Goal: Entertainment & Leisure: Consume media (video, audio)

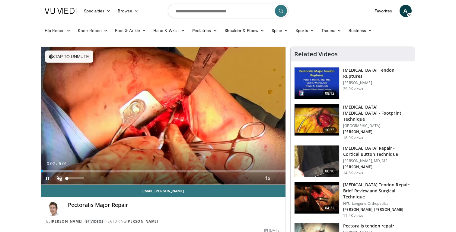
click at [61, 176] on span "Video Player" at bounding box center [59, 178] width 12 height 12
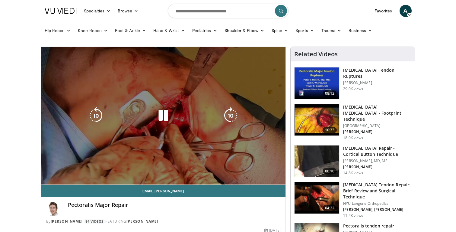
click at [69, 178] on video-js "**********" at bounding box center [163, 116] width 245 height 138
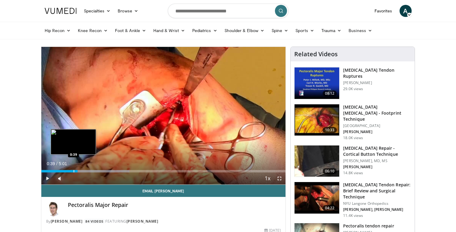
click at [74, 170] on div "Progress Bar" at bounding box center [74, 171] width 1 height 2
click at [60, 169] on div "Loaded : 36.15% 0:41 0:23" at bounding box center [163, 169] width 245 height 6
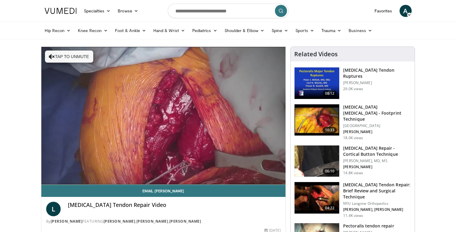
click at [308, 76] on img at bounding box center [317, 82] width 45 height 31
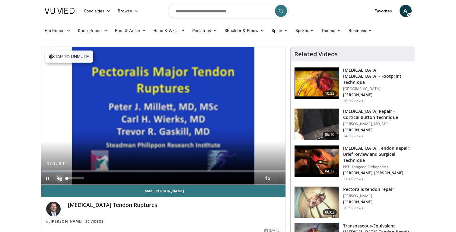
click at [59, 182] on span "Video Player" at bounding box center [59, 178] width 12 height 12
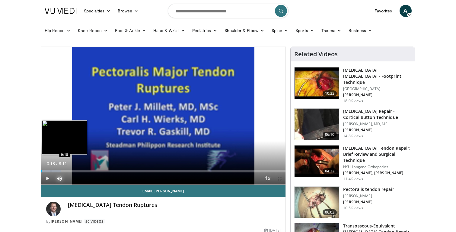
click at [50, 169] on div "Loaded : 8.07% 0:18 0:18" at bounding box center [163, 169] width 245 height 6
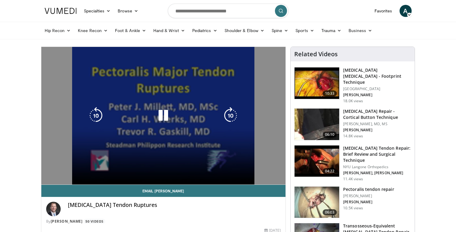
click at [61, 168] on div "Loaded : 10.09% 0:19 0:18" at bounding box center [163, 169] width 245 height 6
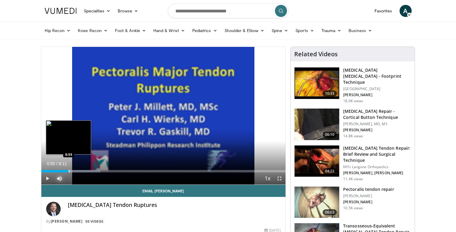
click at [69, 169] on div "Loaded : 24.23% 0:55 0:55" at bounding box center [163, 169] width 245 height 6
click at [72, 170] on div "Progress Bar" at bounding box center [72, 171] width 1 height 2
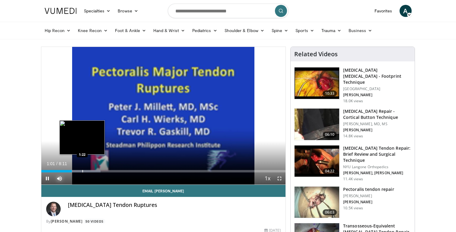
click at [82, 170] on div "Progress Bar" at bounding box center [82, 171] width 1 height 2
click at [71, 170] on div "Loaded : 24.23% 1:22 1:01" at bounding box center [163, 171] width 245 height 2
click at [78, 170] on div "Progress Bar" at bounding box center [78, 171] width 1 height 2
click at [85, 169] on div "Loaded : 28.27% 1:14 1:27" at bounding box center [163, 169] width 245 height 6
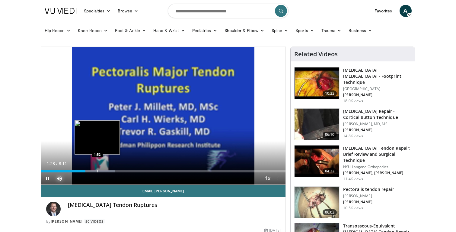
click at [97, 168] on div "Loaded : 30.29% 1:28 1:52" at bounding box center [163, 169] width 245 height 6
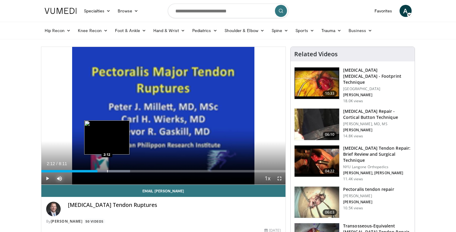
click at [107, 167] on div "Loaded : 36.35% 1:53 2:12" at bounding box center [163, 169] width 245 height 6
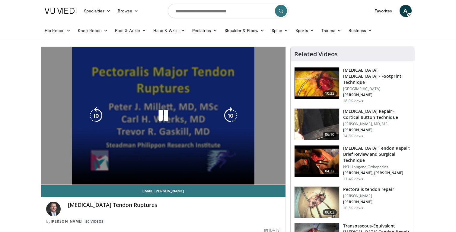
click at [118, 166] on div "10 seconds Tap to unmute" at bounding box center [163, 115] width 245 height 137
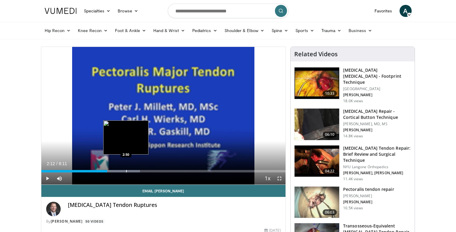
click at [126, 168] on div "Loaded : 40.39% 2:12 2:50" at bounding box center [163, 169] width 245 height 6
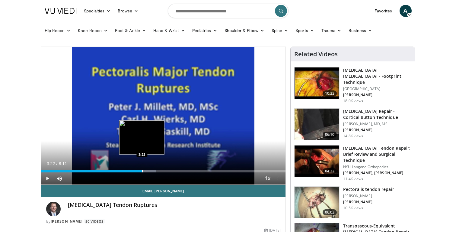
click at [142, 168] on div "Loaded : 46.88% 3:22 3:22" at bounding box center [163, 169] width 245 height 6
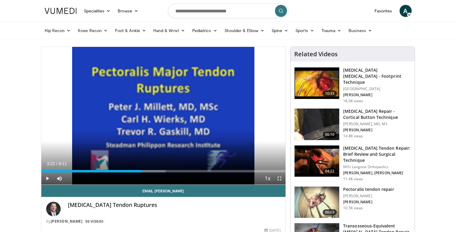
click at [155, 167] on div "Loaded : 50.96% 3:22 3:46" at bounding box center [163, 169] width 245 height 6
click at [165, 167] on div "Loaded : 53.00% 3:47 4:09" at bounding box center [163, 169] width 245 height 6
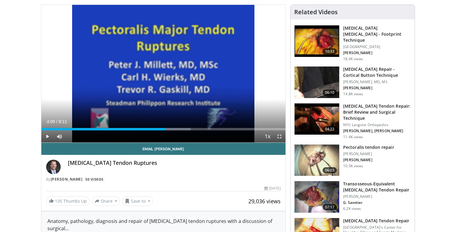
scroll to position [42, 0]
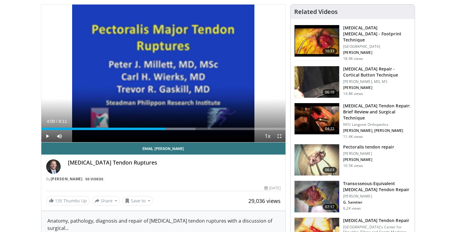
click at [326, 118] on img at bounding box center [317, 118] width 45 height 31
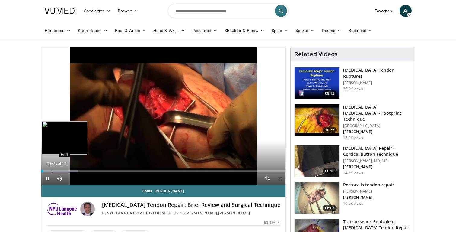
click at [52, 169] on div "Loaded : 15.13% 0:02 0:11" at bounding box center [163, 169] width 245 height 6
click at [61, 169] on div "Loaded : 26.50% 0:16 0:21" at bounding box center [163, 169] width 245 height 6
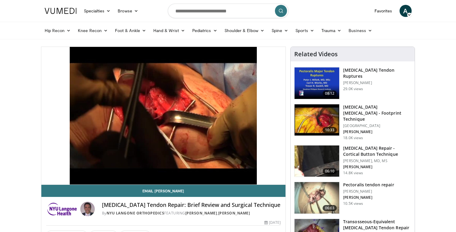
click at [319, 189] on img at bounding box center [317, 197] width 45 height 31
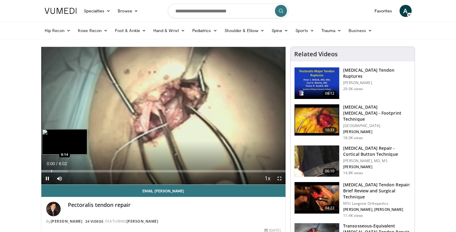
click at [51, 171] on div "Progress Bar" at bounding box center [51, 171] width 1 height 2
click at [59, 170] on div "Progress Bar" at bounding box center [59, 171] width 1 height 2
click at [64, 168] on div "Loaded : 13.80% 0:34 0:34" at bounding box center [163, 169] width 245 height 6
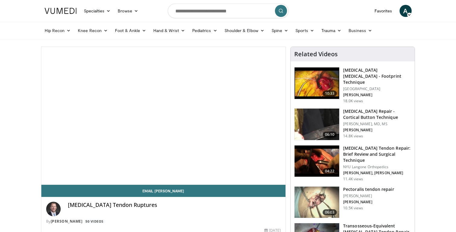
scroll to position [42, 0]
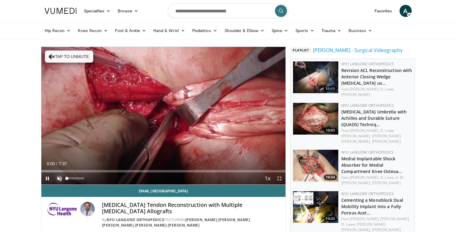
click at [57, 177] on span "Video Player" at bounding box center [59, 178] width 12 height 12
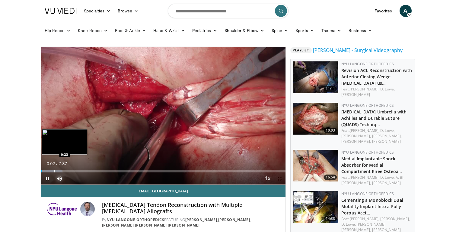
click at [54, 171] on div "Progress Bar" at bounding box center [54, 171] width 1 height 2
click at [66, 170] on div "Progress Bar" at bounding box center [65, 171] width 1 height 2
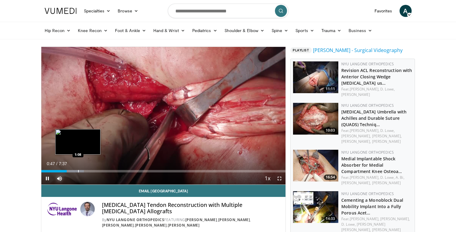
click at [78, 170] on div "Progress Bar" at bounding box center [78, 171] width 1 height 2
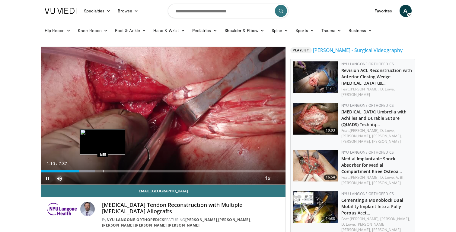
click at [104, 169] on div "Loaded : 21.88% 1:10 1:55" at bounding box center [163, 169] width 245 height 6
click at [110, 170] on div "Progress Bar" at bounding box center [110, 171] width 1 height 2
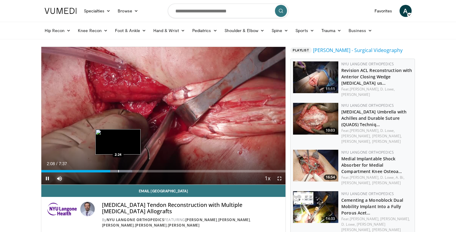
click at [118, 170] on div "Progress Bar" at bounding box center [118, 171] width 1 height 2
click at [121, 169] on div "Loaded : 39.38% 2:24 2:29" at bounding box center [163, 169] width 245 height 6
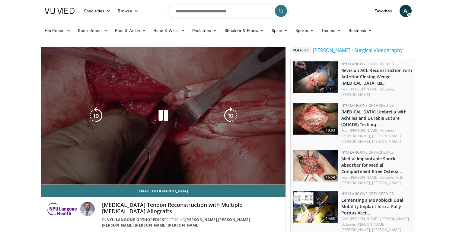
click at [131, 169] on video-js "**********" at bounding box center [163, 116] width 245 height 138
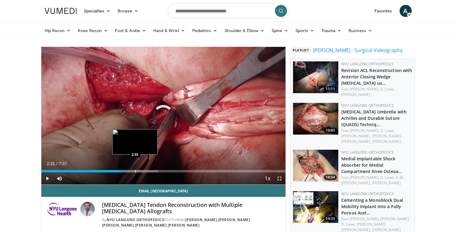
click at [135, 168] on div "Loaded : 47.68% 2:31 2:55" at bounding box center [163, 169] width 245 height 6
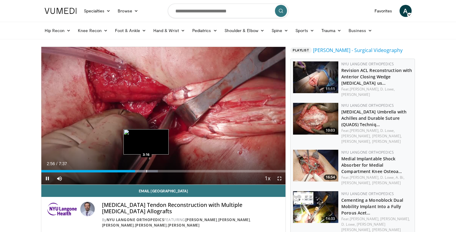
click at [146, 170] on div "Progress Bar" at bounding box center [146, 171] width 1 height 2
click at [137, 169] on div "Loaded : 56.35% 3:18 3:00" at bounding box center [163, 169] width 245 height 6
click at [151, 170] on div "Progress Bar" at bounding box center [151, 171] width 1 height 2
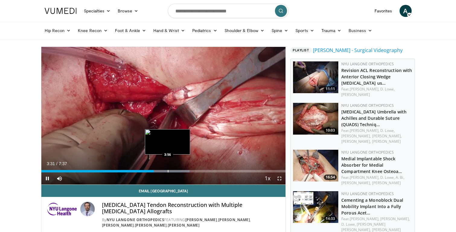
click at [168, 170] on div "Progress Bar" at bounding box center [168, 171] width 1 height 2
click at [181, 171] on div "Progress Bar" at bounding box center [181, 171] width 1 height 2
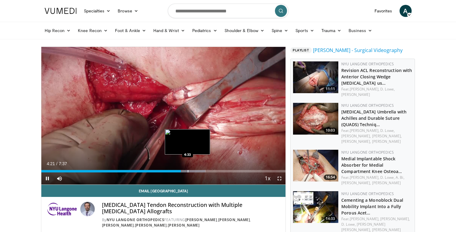
click at [188, 170] on div "Progress Bar" at bounding box center [188, 171] width 1 height 2
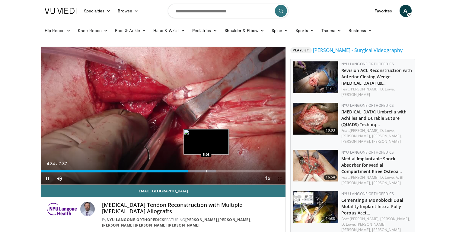
click at [206, 170] on div "Progress Bar" at bounding box center [206, 171] width 1 height 2
